Goal: Information Seeking & Learning: Learn about a topic

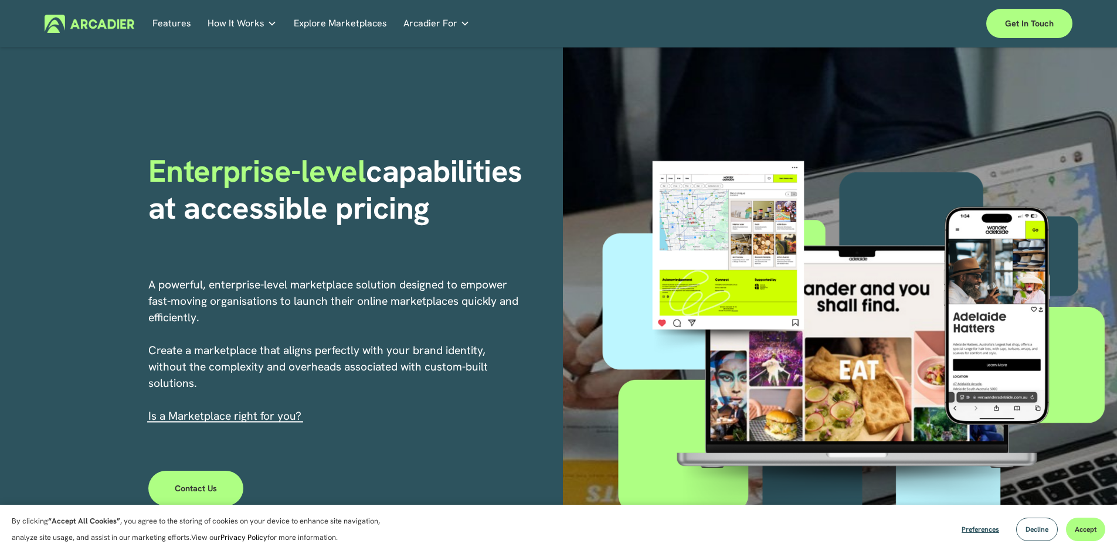
click at [341, 25] on link "Explore Marketplaces" at bounding box center [340, 24] width 93 height 18
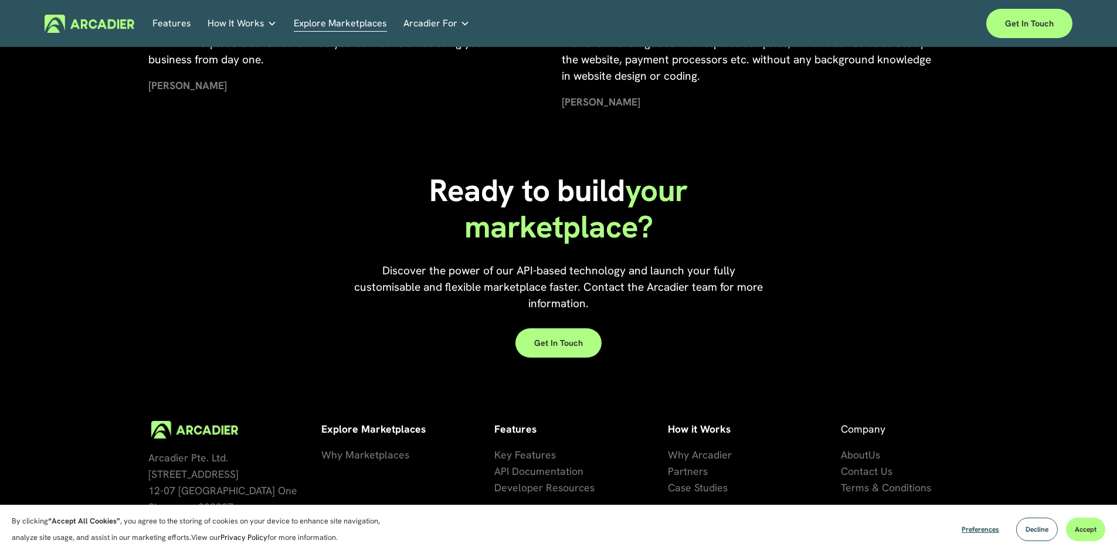
scroll to position [2662, 0]
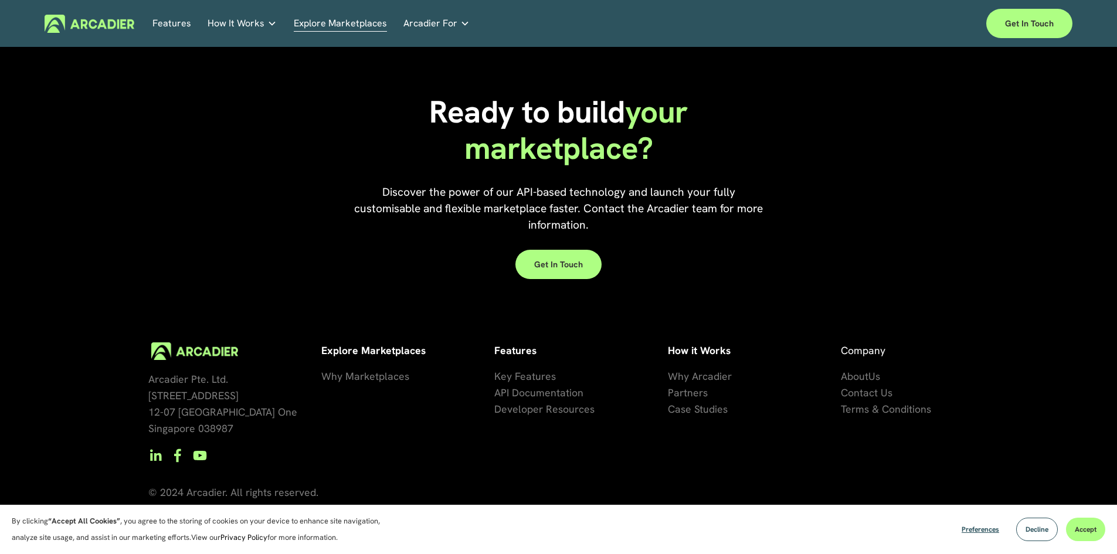
click at [723, 377] on span "Why Arcadier" at bounding box center [700, 375] width 64 height 13
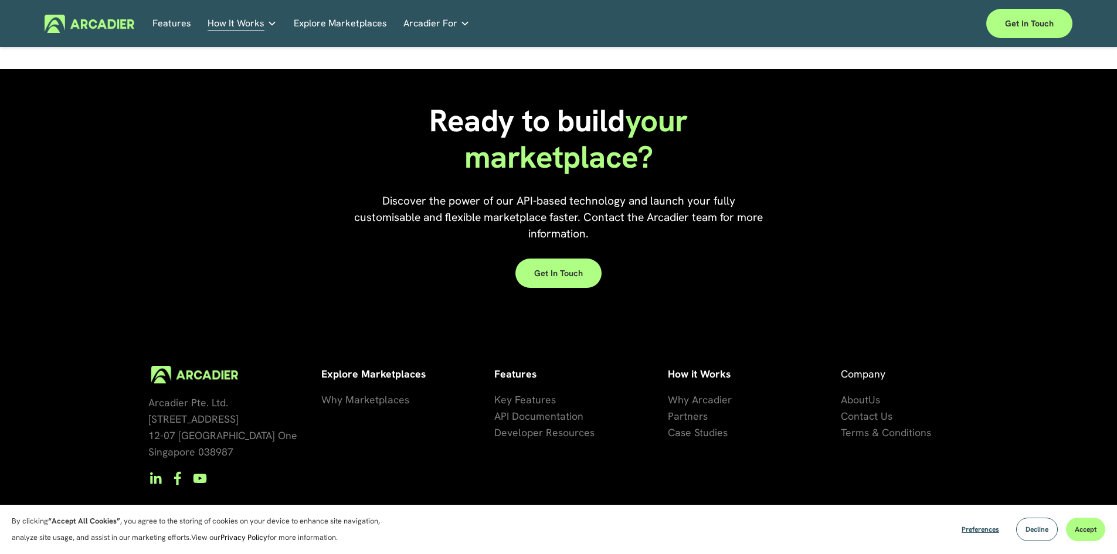
scroll to position [1045, 0]
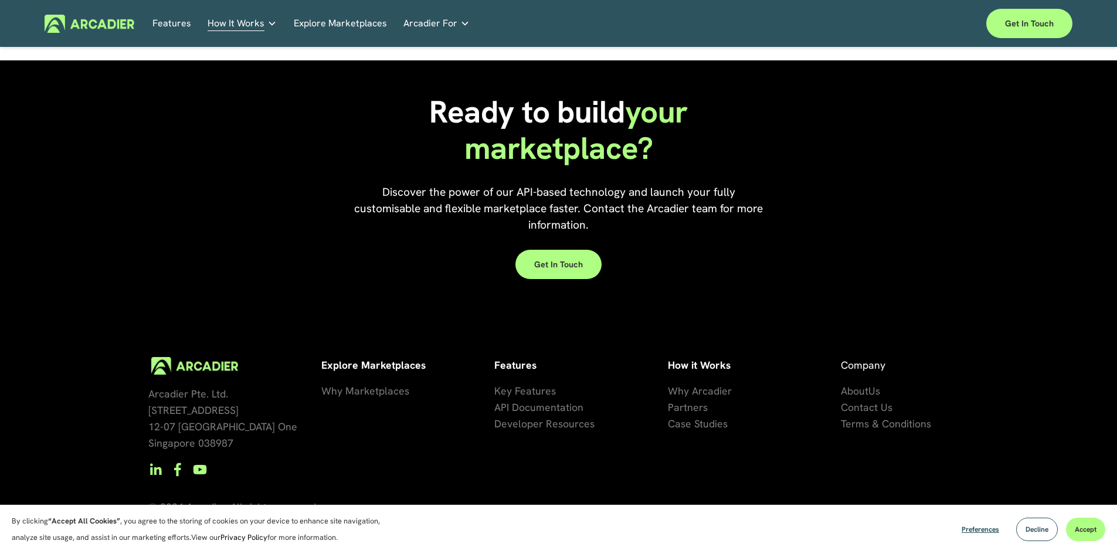
click at [383, 384] on span "Why Marketplaces" at bounding box center [365, 390] width 88 height 13
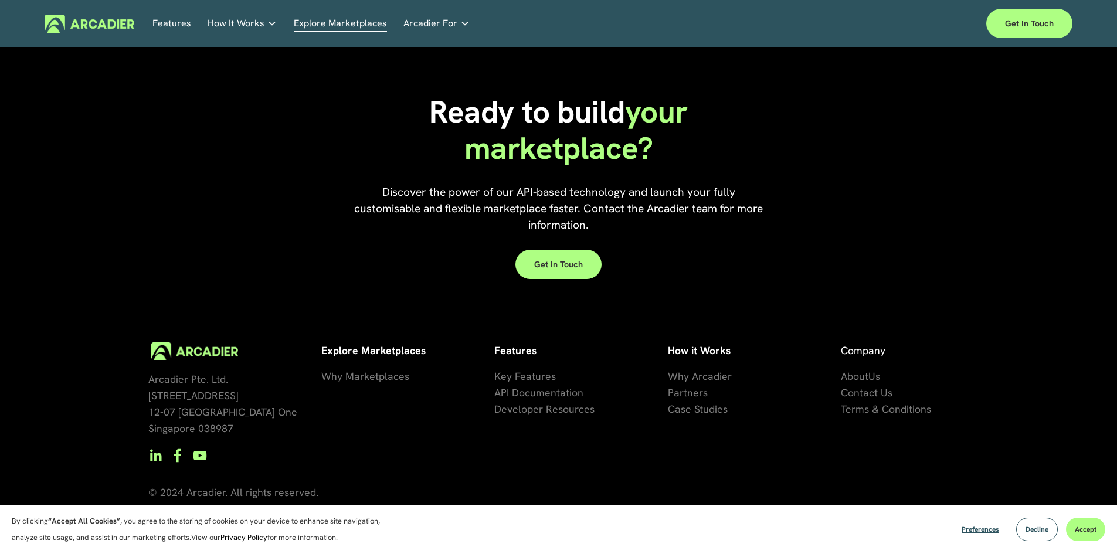
scroll to position [2662, 0]
